Goal: Check status: Check status

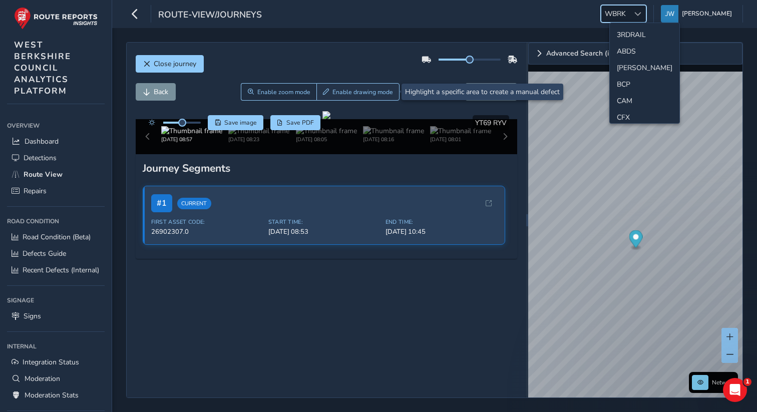
scroll to position [535, 0]
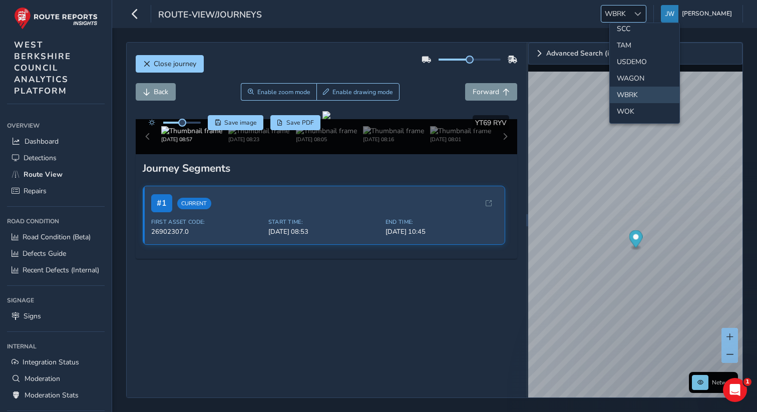
click at [641, 14] on div at bounding box center [637, 14] width 17 height 17
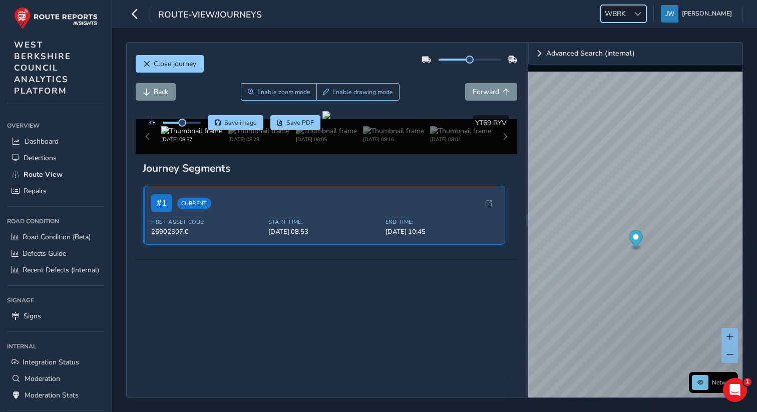
click at [641, 14] on span at bounding box center [637, 14] width 7 height 7
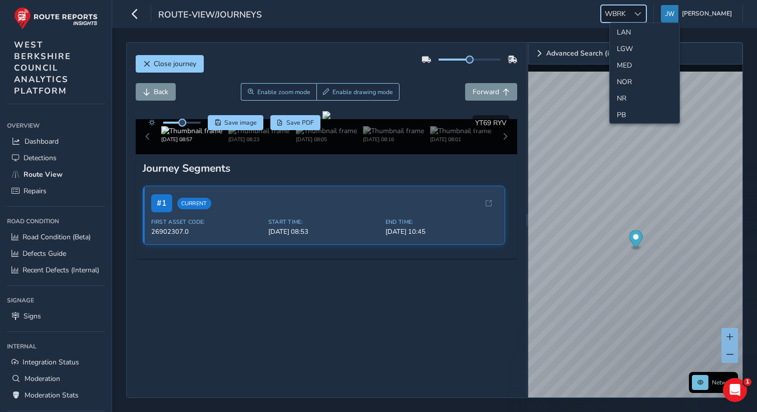
scroll to position [344, 0]
click at [630, 53] on li "NOR" at bounding box center [645, 54] width 70 height 17
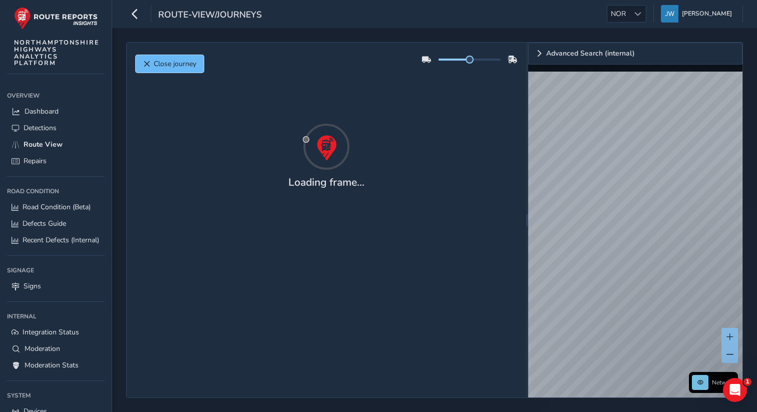
click at [158, 67] on span "Close journey" at bounding box center [175, 64] width 43 height 10
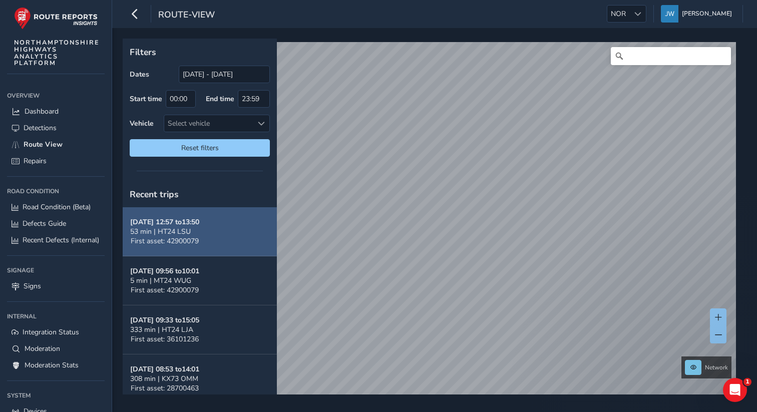
click at [163, 230] on span "53 min | HT24 LSU" at bounding box center [160, 232] width 61 height 10
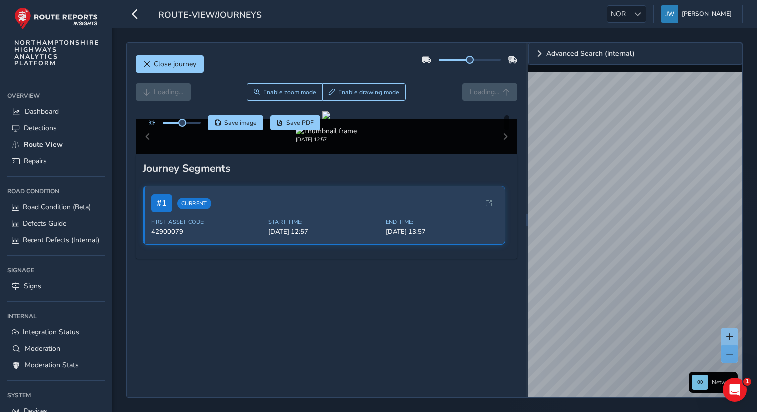
click at [728, 362] on button at bounding box center [729, 354] width 17 height 18
